Goal: Transaction & Acquisition: Purchase product/service

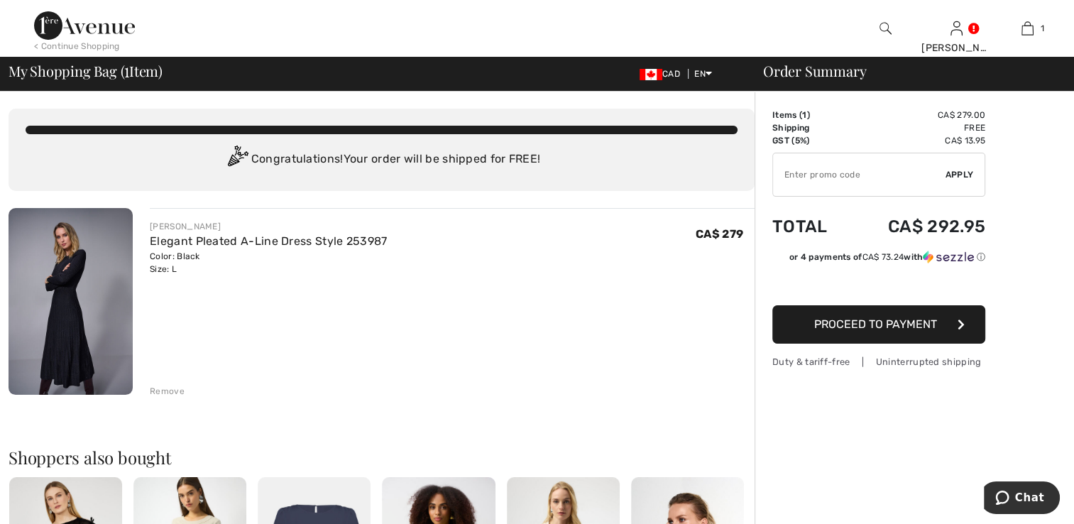
click at [794, 176] on input "TEXT" at bounding box center [859, 174] width 172 height 43
type input "NEW15"
click at [953, 172] on span "Apply" at bounding box center [959, 174] width 28 height 13
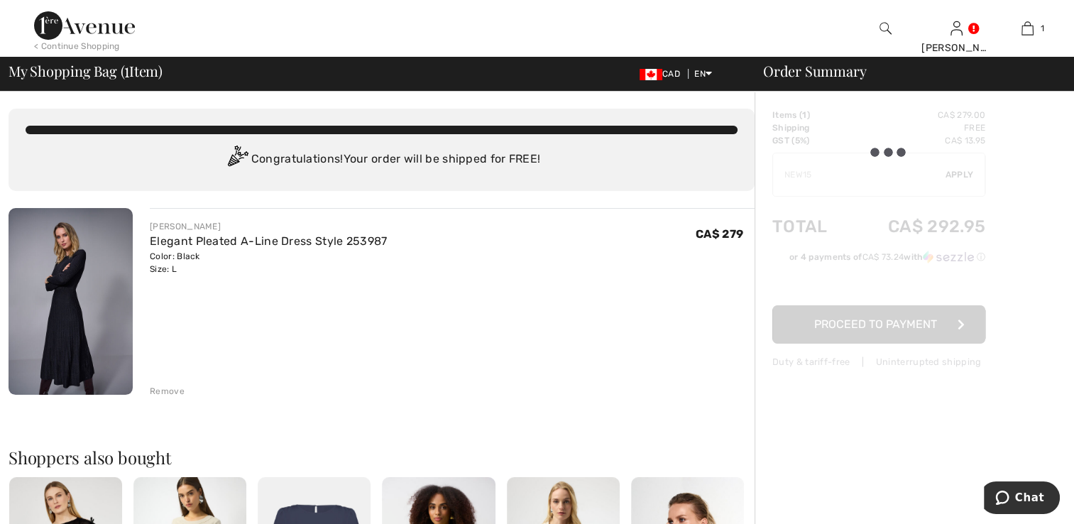
click at [953, 172] on div at bounding box center [878, 239] width 213 height 260
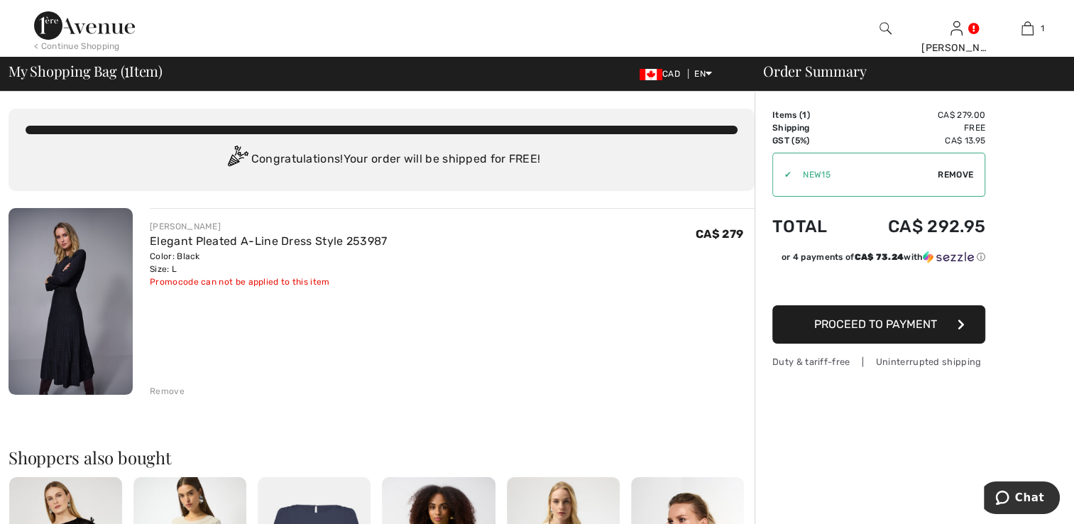
scroll to position [71, 0]
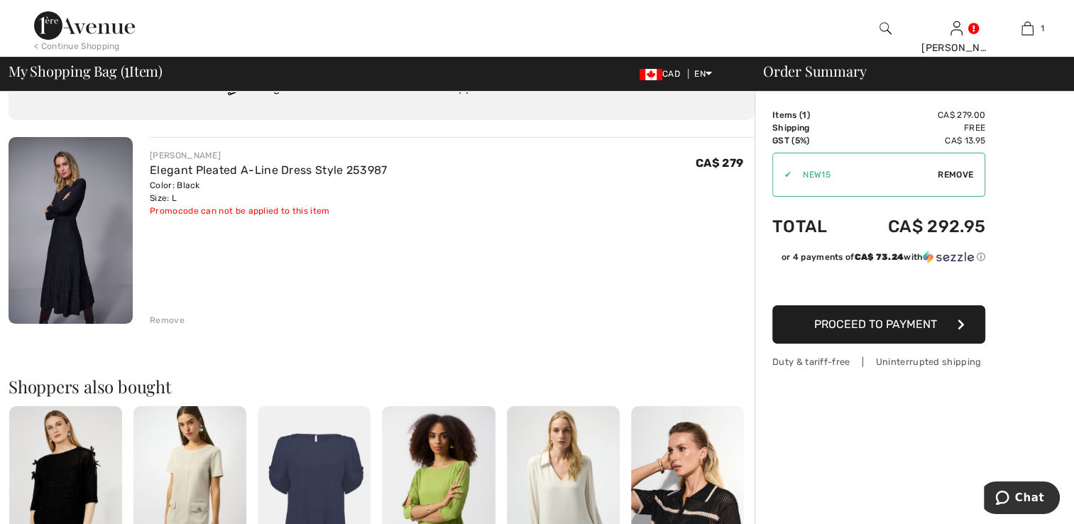
click at [867, 321] on span "Proceed to Payment" at bounding box center [875, 323] width 123 height 13
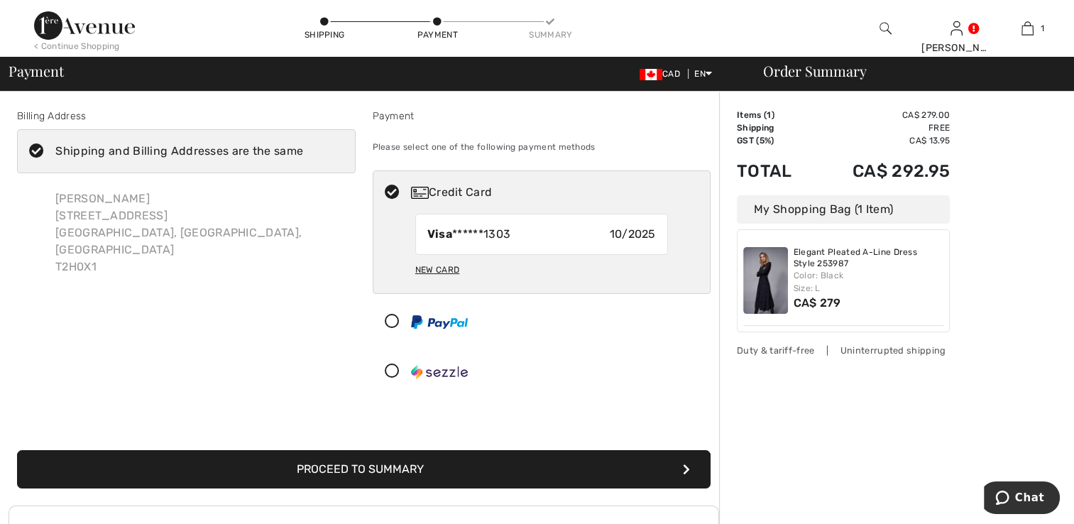
scroll to position [71, 0]
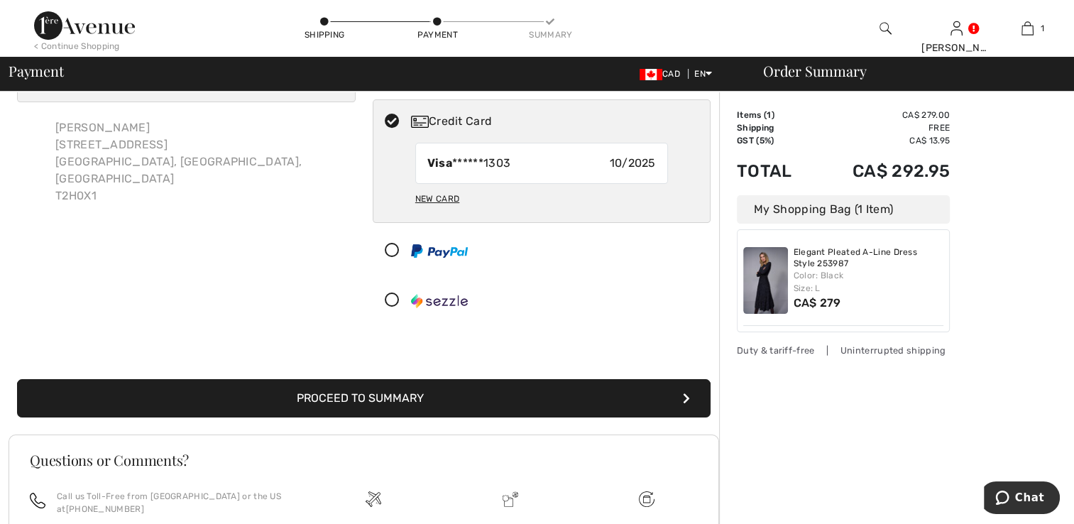
click at [383, 392] on button "Proceed to Summary" at bounding box center [363, 398] width 693 height 38
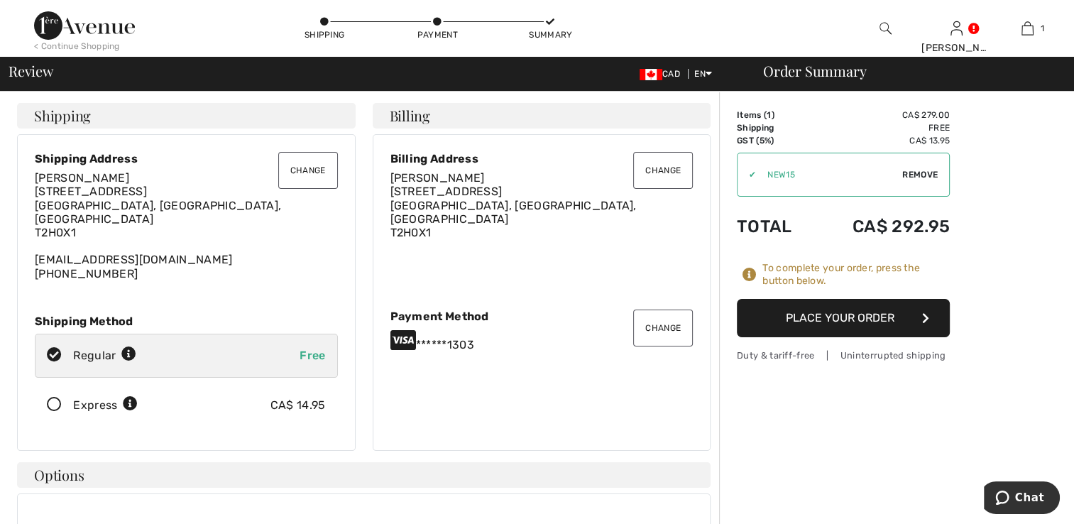
click at [812, 318] on button "Place Your Order" at bounding box center [843, 318] width 213 height 38
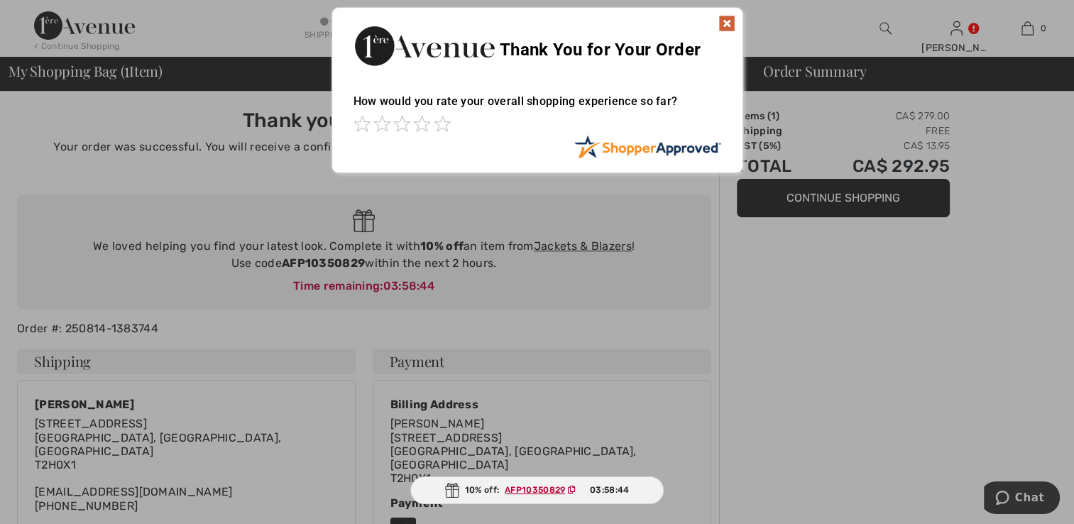
click at [727, 24] on img at bounding box center [726, 23] width 17 height 17
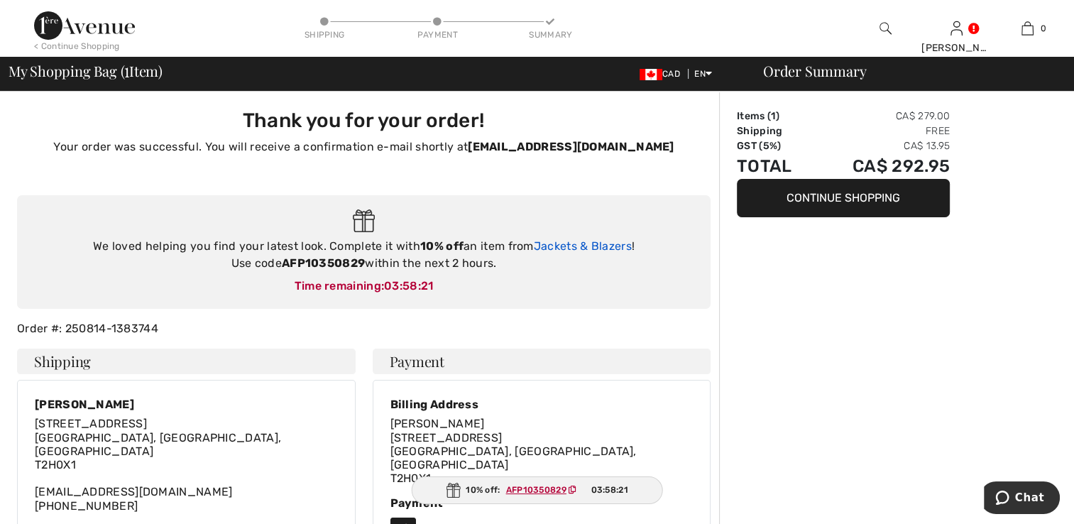
click at [586, 245] on link "Jackets & Blazers" at bounding box center [583, 245] width 98 height 13
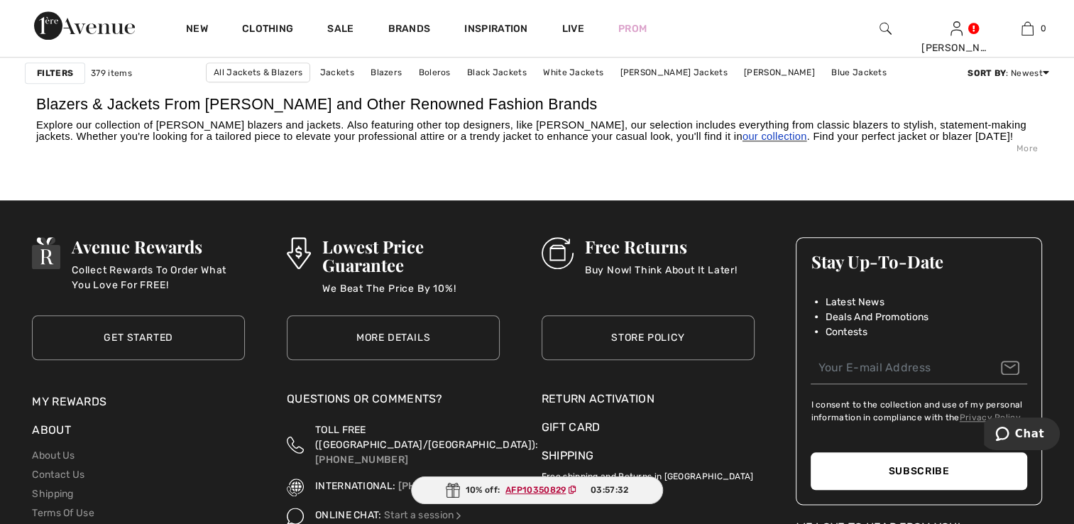
scroll to position [6884, 0]
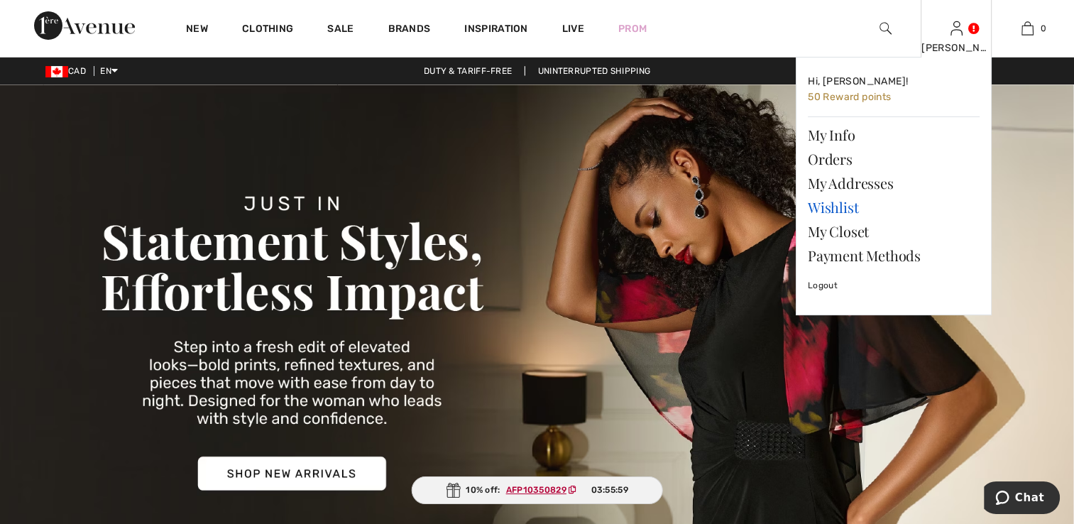
click at [820, 204] on link "Wishlist" at bounding box center [894, 207] width 172 height 24
click at [823, 160] on link "Orders" at bounding box center [894, 159] width 172 height 24
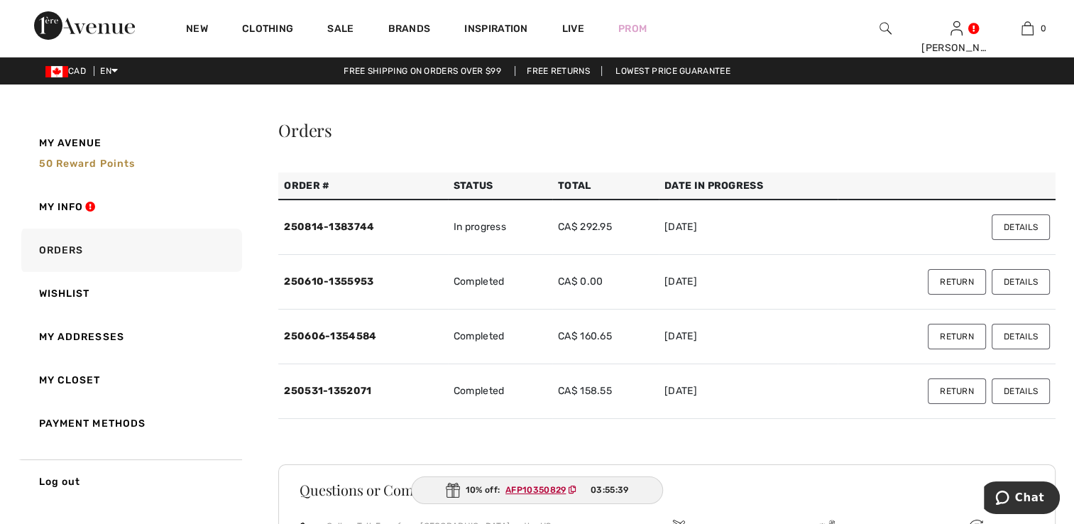
click at [1017, 221] on button "Details" at bounding box center [1020, 227] width 58 height 26
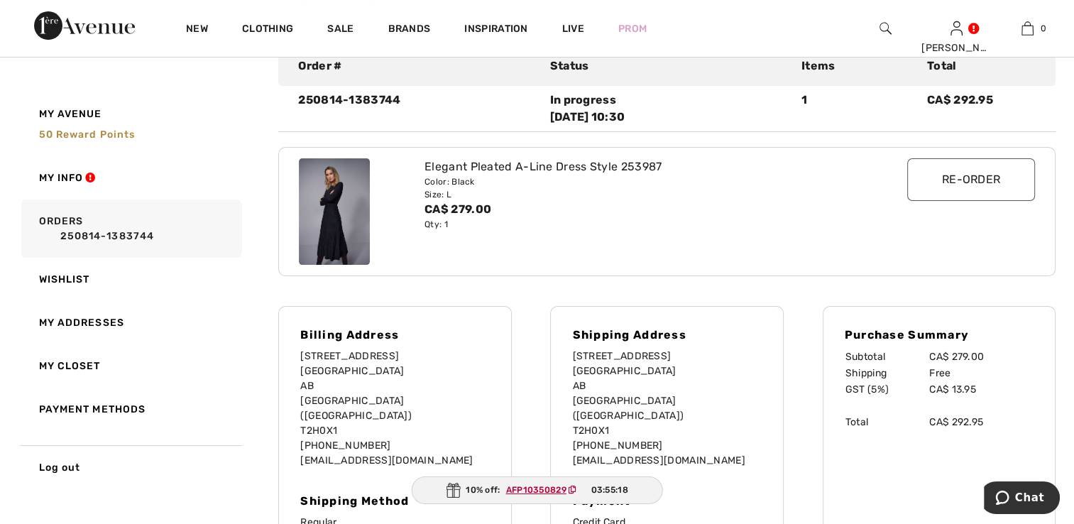
scroll to position [142, 0]
